Goal: Use online tool/utility: Utilize a website feature to perform a specific function

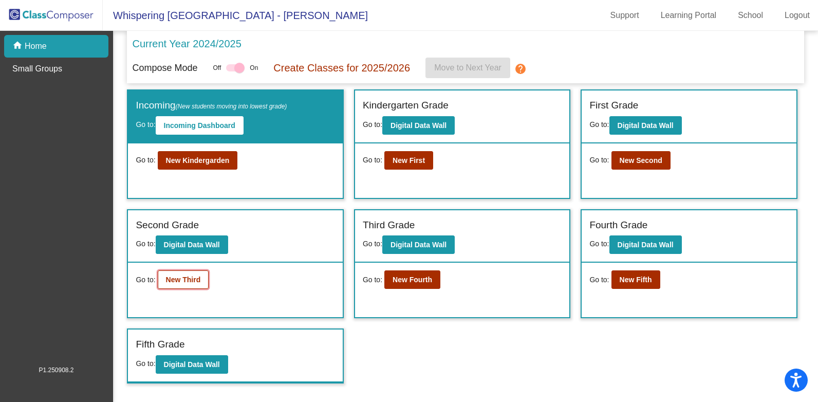
click at [189, 279] on b "New Third" at bounding box center [183, 279] width 35 height 8
click at [625, 162] on b "New Second" at bounding box center [641, 160] width 43 height 8
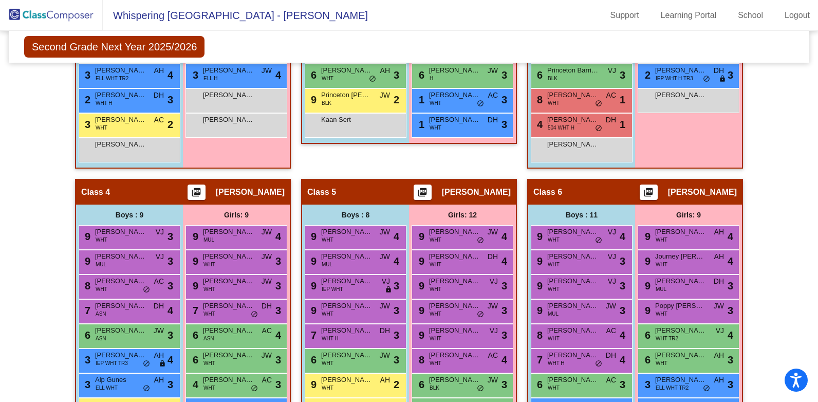
scroll to position [437, 0]
